Goal: Find specific page/section: Find specific page/section

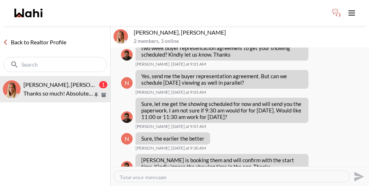
scroll to position [621, 0]
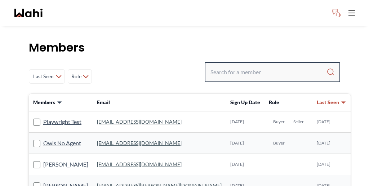
click at [265, 66] on input "Search input" at bounding box center [269, 72] width 116 height 13
paste input "jenisch.jey@wahi.com"
type input "jenisch.jey@wahi.com"
